Goal: Information Seeking & Learning: Check status

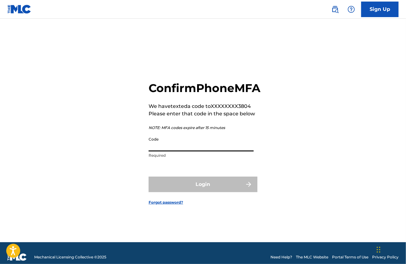
click at [225, 151] on input "Code" at bounding box center [201, 143] width 105 height 18
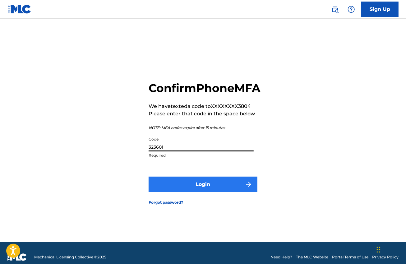
type input "323601"
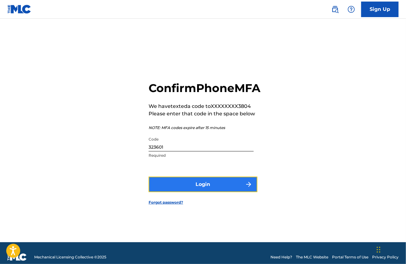
click at [199, 190] on button "Login" at bounding box center [203, 185] width 109 height 16
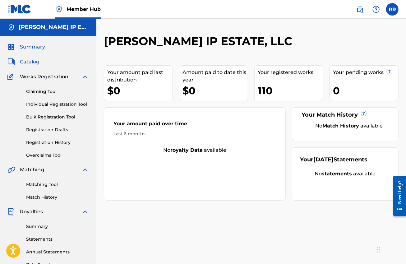
click at [31, 61] on span "Catalog" at bounding box center [30, 61] width 20 height 7
click at [30, 62] on span "Catalog" at bounding box center [30, 61] width 20 height 7
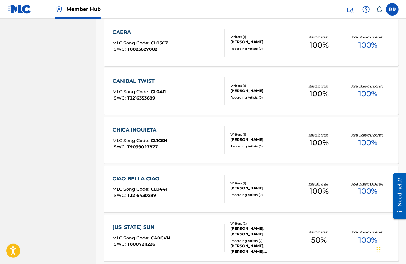
scroll to position [350, 0]
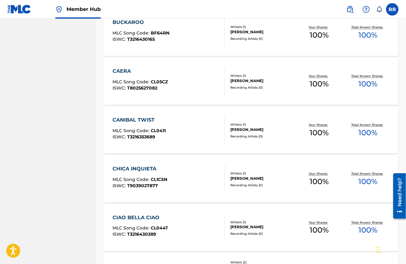
click at [250, 82] on div "[PERSON_NAME]" at bounding box center [263, 81] width 64 height 6
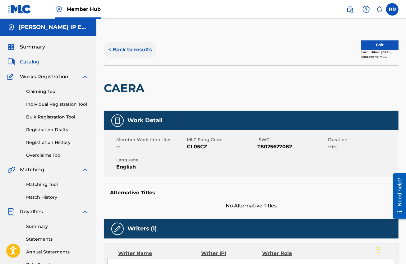
click at [138, 53] on button "< Back to results" at bounding box center [130, 50] width 53 height 16
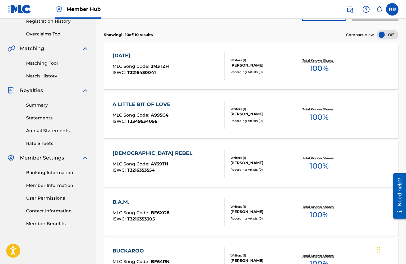
scroll to position [350, 0]
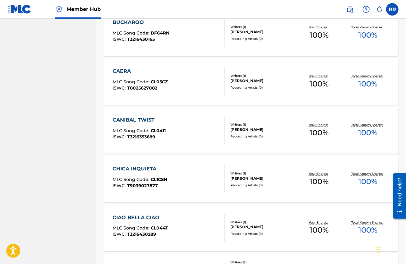
click at [196, 83] on div "CAERA MLC Song Code : CL05CZ ISWC : T8025627082" at bounding box center [168, 81] width 112 height 28
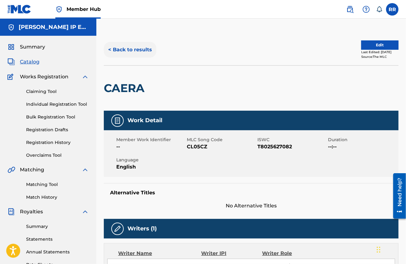
click at [135, 50] on button "< Back to results" at bounding box center [130, 50] width 53 height 16
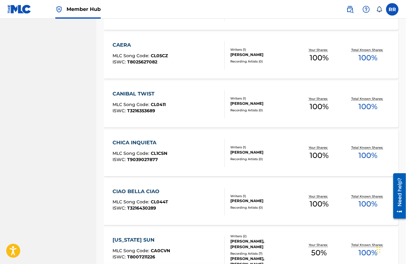
scroll to position [388, 0]
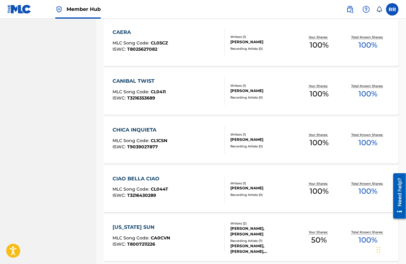
click at [192, 139] on div "CHICA INQUIETA MLC Song Code : CL1CSN ISWC : T9039027877" at bounding box center [168, 140] width 112 height 28
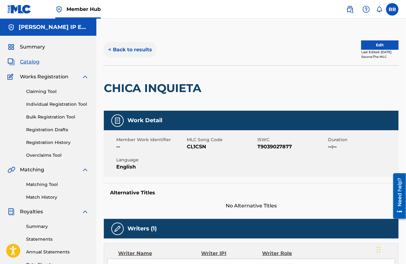
click at [145, 51] on button "< Back to results" at bounding box center [130, 50] width 53 height 16
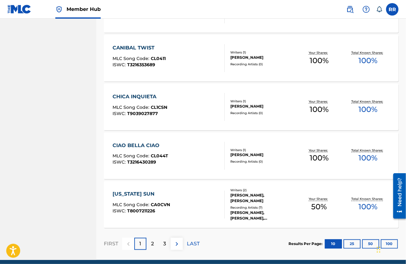
scroll to position [447, 0]
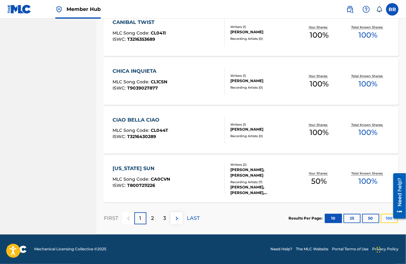
click at [388, 221] on button "100" at bounding box center [389, 218] width 17 height 9
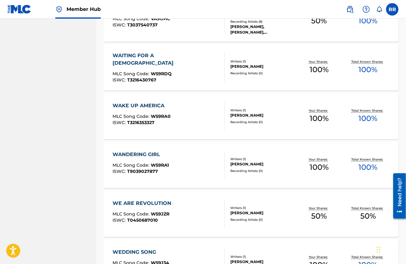
scroll to position [4565, 0]
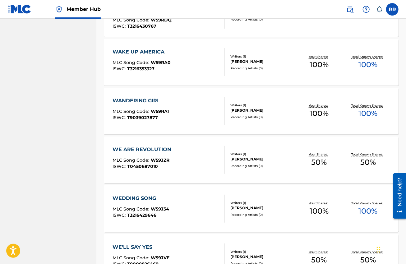
click at [187, 109] on div "WANDERING GIRL MLC Song Code : W59RA1 ISWC : T9039027877" at bounding box center [168, 111] width 112 height 28
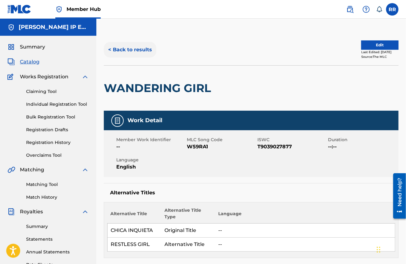
click at [130, 51] on button "< Back to results" at bounding box center [130, 50] width 53 height 16
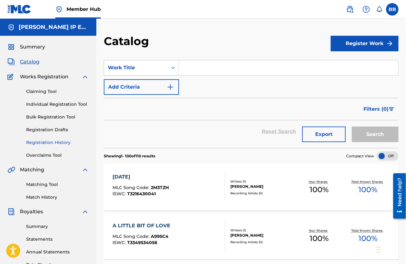
click at [57, 144] on link "Registration History" at bounding box center [57, 142] width 63 height 7
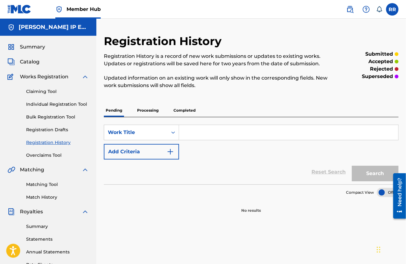
click at [146, 111] on p "Processing" at bounding box center [147, 110] width 25 height 13
click at [179, 109] on p "Completed" at bounding box center [185, 110] width 26 height 13
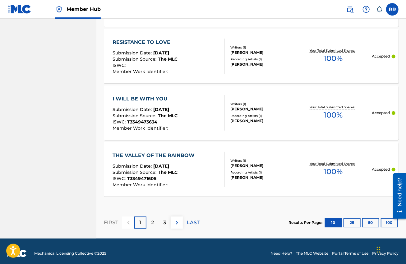
scroll to position [597, 0]
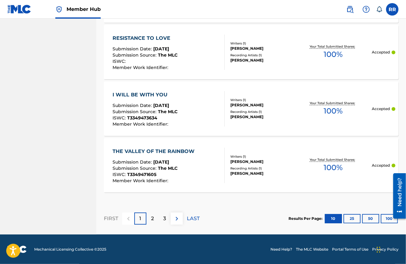
click at [390, 220] on div at bounding box center [396, 196] width 17 height 50
click at [383, 220] on button "100" at bounding box center [389, 218] width 17 height 9
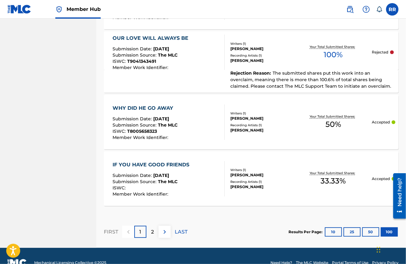
scroll to position [5707, 0]
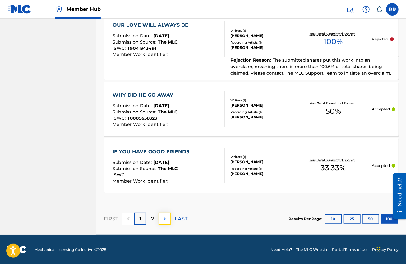
click at [163, 222] on button at bounding box center [164, 219] width 12 height 12
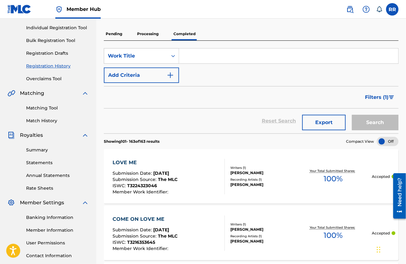
scroll to position [78, 0]
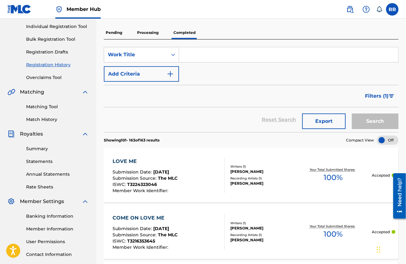
click at [395, 142] on div at bounding box center [388, 139] width 22 height 9
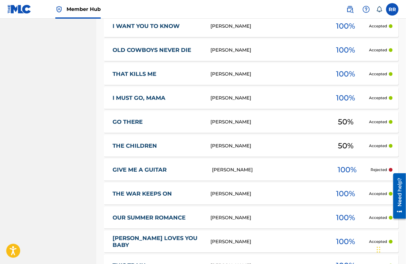
scroll to position [1049, 0]
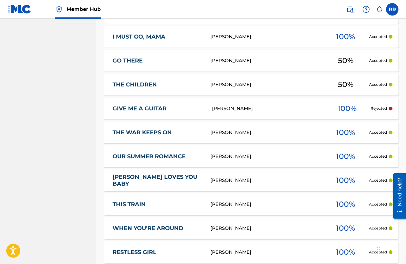
click at [237, 109] on div "[PERSON_NAME]" at bounding box center [268, 108] width 112 height 7
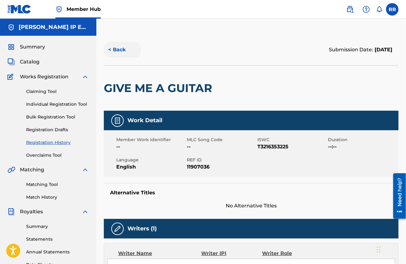
click at [112, 49] on button "< Back" at bounding box center [122, 50] width 37 height 16
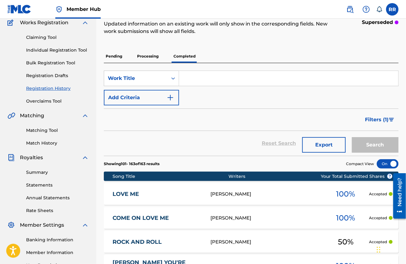
scroll to position [155, 0]
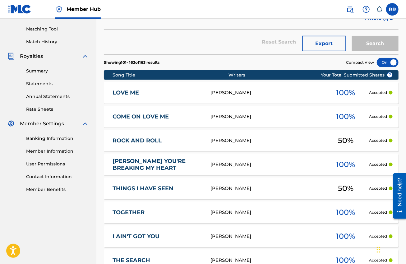
click at [383, 62] on div at bounding box center [388, 62] width 22 height 9
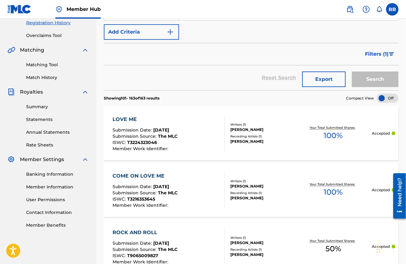
scroll to position [78, 0]
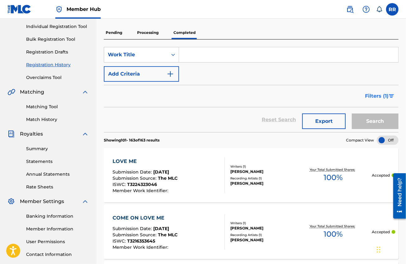
click at [374, 95] on span "Filters ( 1 )" at bounding box center [377, 95] width 24 height 7
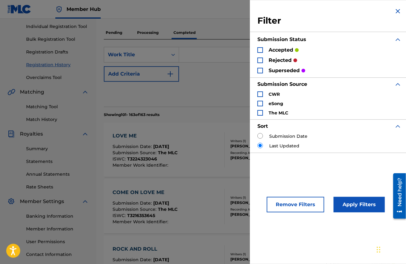
click at [259, 59] on div "Search Form" at bounding box center [260, 60] width 6 height 6
click at [346, 206] on button "Apply Filters" at bounding box center [358, 205] width 51 height 16
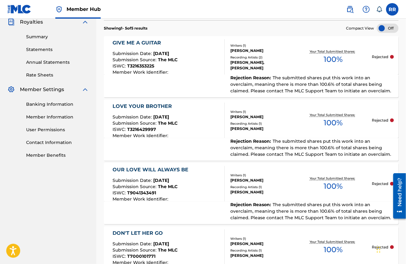
scroll to position [112, 0]
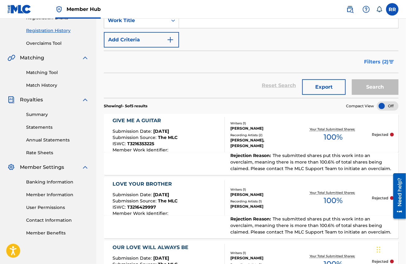
click at [373, 62] on span "Filters ( 2 )" at bounding box center [376, 61] width 25 height 7
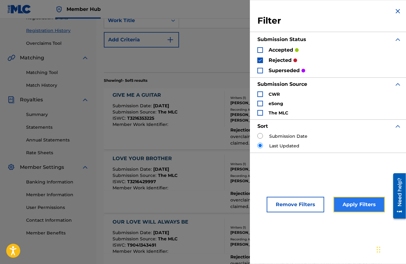
click at [345, 203] on button "Apply Filters" at bounding box center [358, 205] width 51 height 16
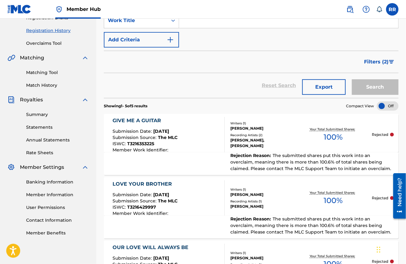
click at [140, 107] on p "Showing 1 - 5 of 5 results" at bounding box center [126, 106] width 44 height 6
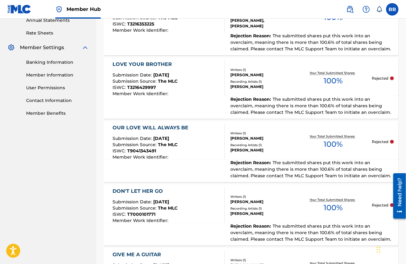
scroll to position [311, 0]
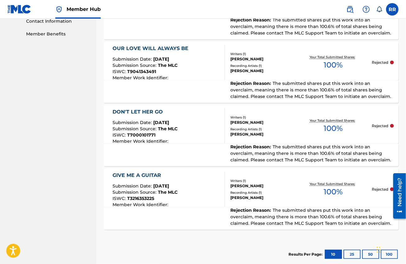
click at [158, 127] on span "The MLC" at bounding box center [168, 129] width 20 height 6
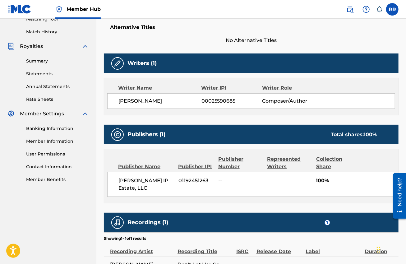
scroll to position [73, 0]
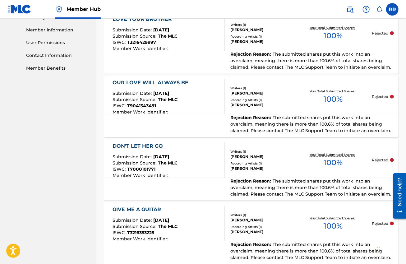
scroll to position [238, 0]
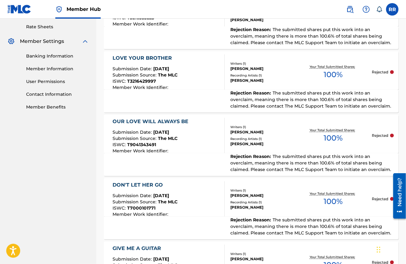
click at [146, 193] on span "Submission Date :" at bounding box center [132, 196] width 41 height 6
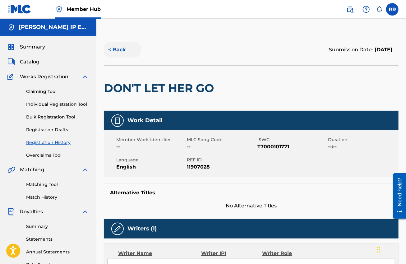
click at [112, 53] on button "< Back" at bounding box center [122, 50] width 37 height 16
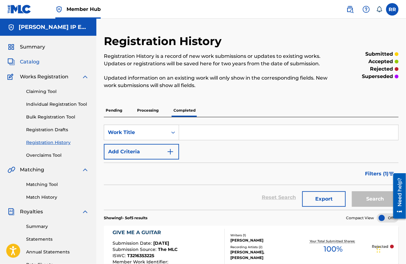
drag, startPoint x: 28, startPoint y: 62, endPoint x: 31, endPoint y: 62, distance: 3.4
click at [28, 62] on span "Catalog" at bounding box center [30, 61] width 20 height 7
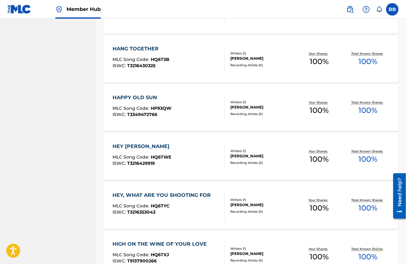
scroll to position [1321, 0]
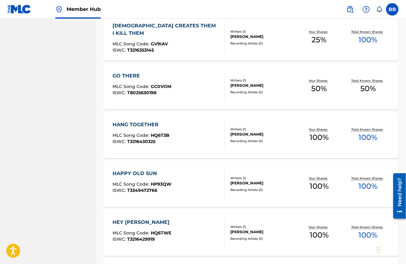
click at [190, 87] on div "GO THERE MLC Song Code : GC0VOM ISWC : T8025630198" at bounding box center [168, 86] width 112 height 28
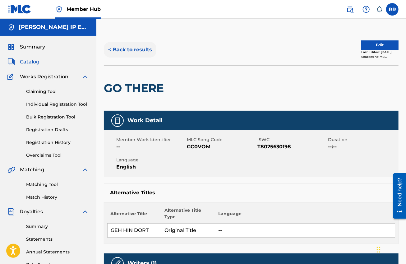
click at [122, 50] on button "< Back to results" at bounding box center [130, 50] width 53 height 16
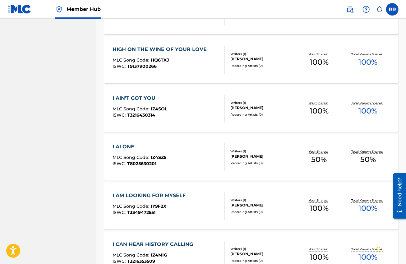
scroll to position [1593, 0]
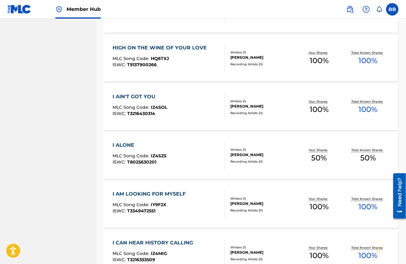
click at [194, 54] on div "HIGH ON THE WINE OF YOUR LOVE MLC Song Code : HQ6TXJ ISWC : T9137900266" at bounding box center [160, 58] width 97 height 28
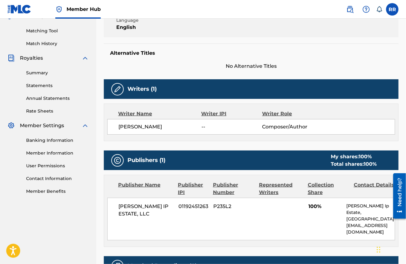
scroll to position [155, 0]
